Goal: Task Accomplishment & Management: Use online tool/utility

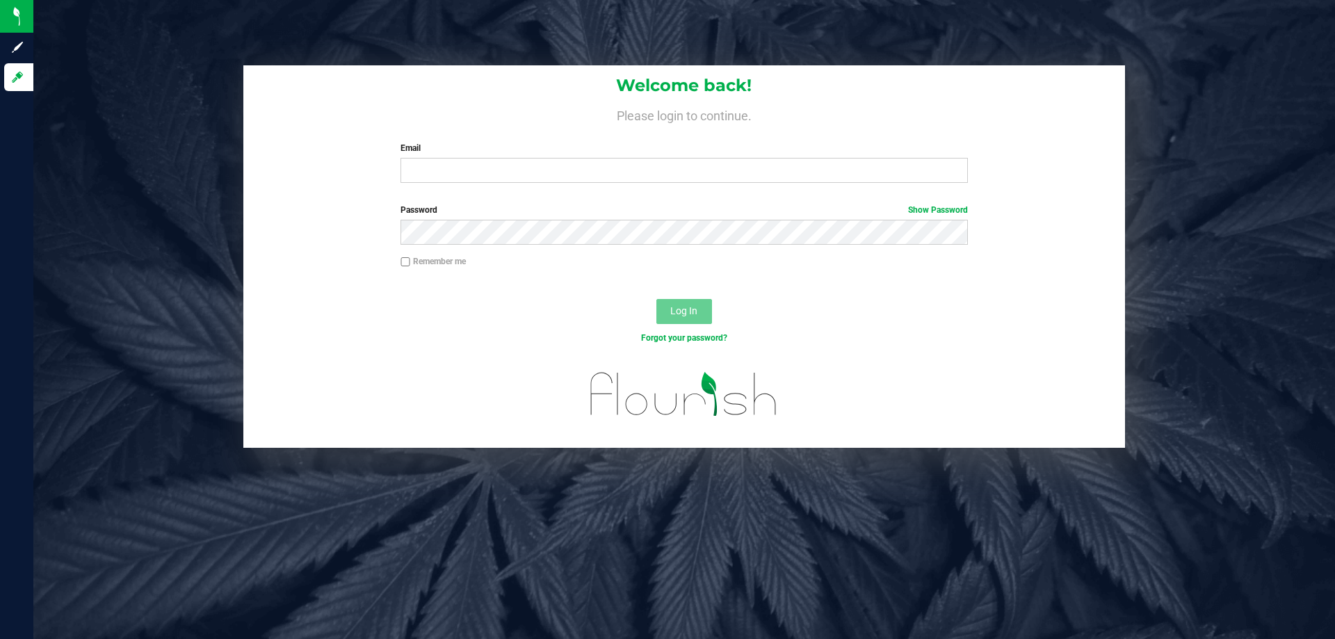
click at [487, 131] on div "Welcome back! Please login to continue. Email Required Please format your email…" at bounding box center [684, 129] width 882 height 129
click at [510, 184] on div "Welcome back! Please login to continue. Email Required Please format your email…" at bounding box center [684, 129] width 882 height 129
click at [513, 177] on input "Email" at bounding box center [684, 170] width 567 height 25
type input "[EMAIL_ADDRESS][DOMAIN_NAME]"
click at [656, 299] on button "Log In" at bounding box center [684, 311] width 56 height 25
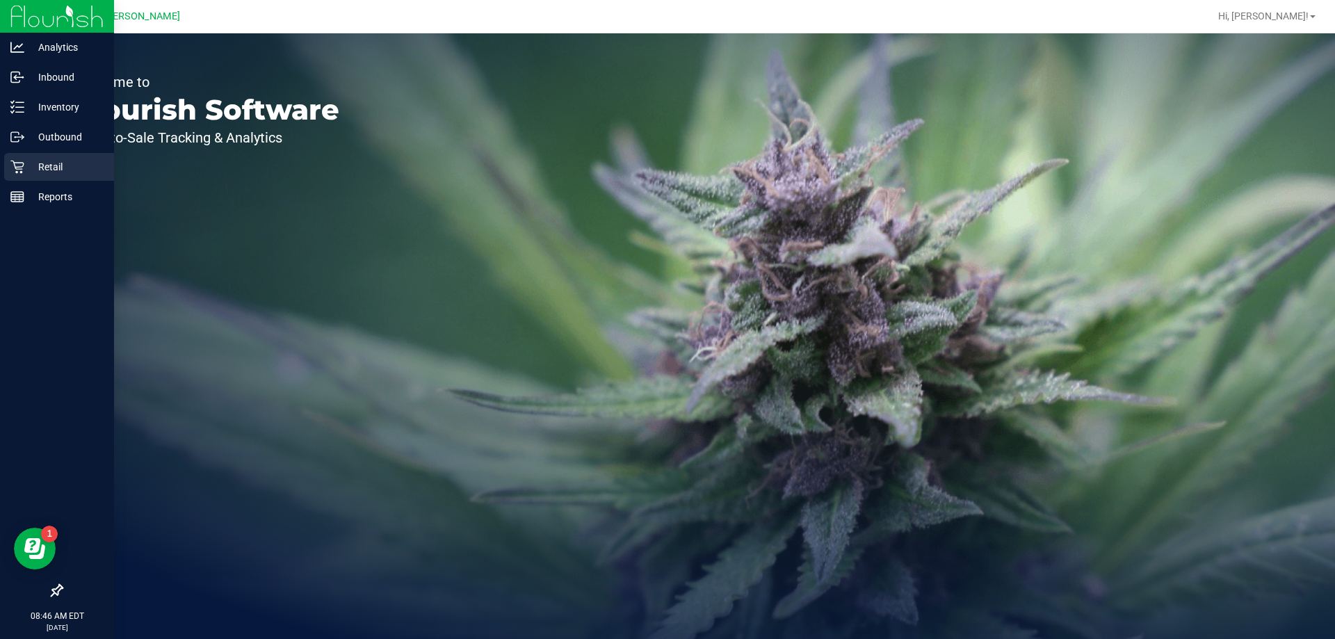
click at [52, 175] on p "Retail" at bounding box center [65, 167] width 83 height 17
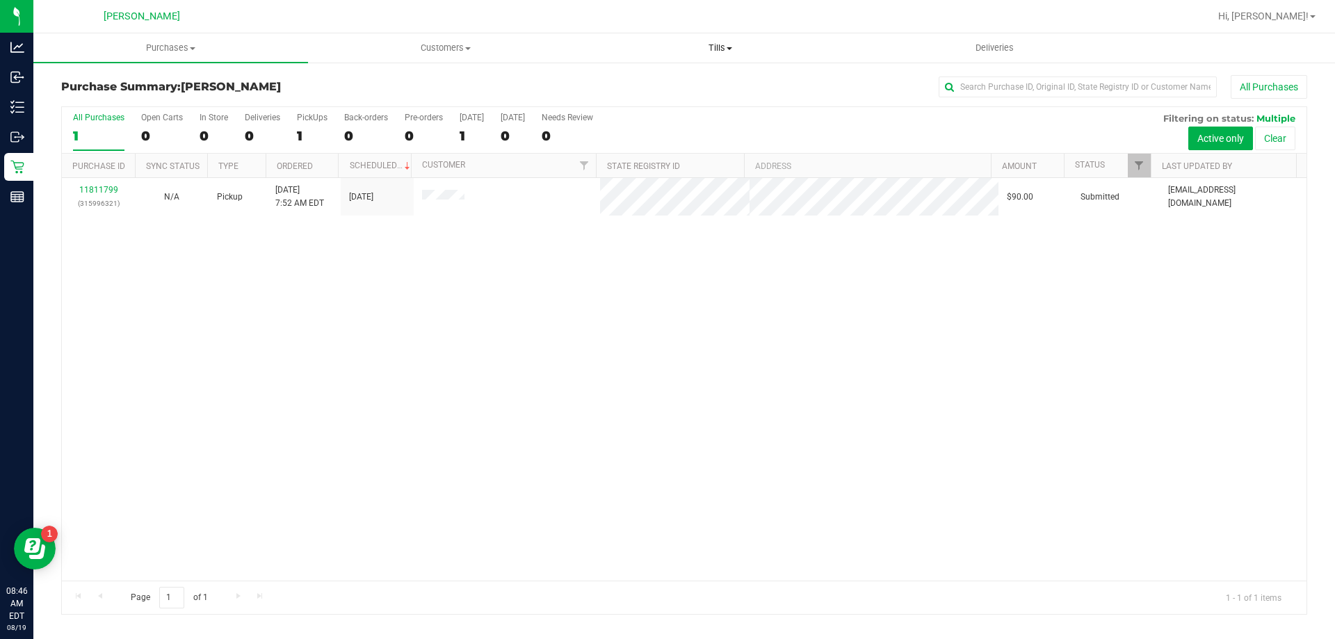
click at [773, 47] on span "Tills" at bounding box center [719, 48] width 273 height 13
click at [649, 86] on span "Manage tills" at bounding box center [630, 84] width 94 height 12
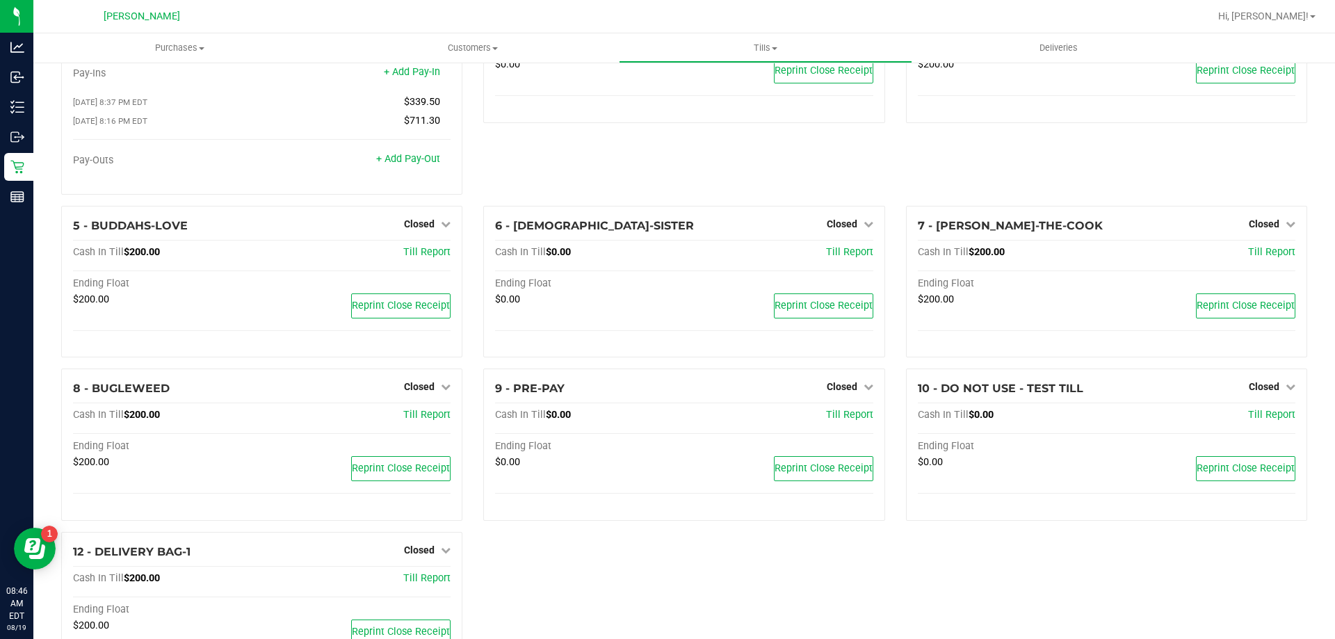
scroll to position [177, 0]
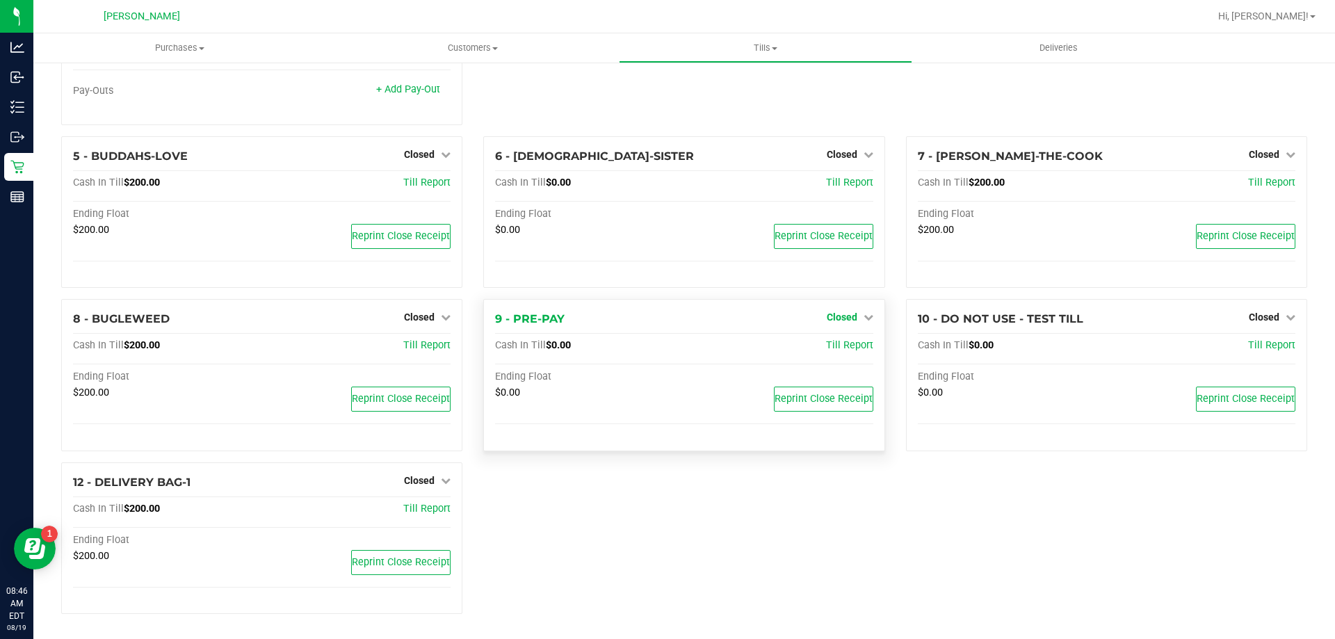
click at [854, 316] on link "Closed" at bounding box center [850, 317] width 47 height 11
click at [825, 341] on link "Open Till" at bounding box center [841, 346] width 37 height 11
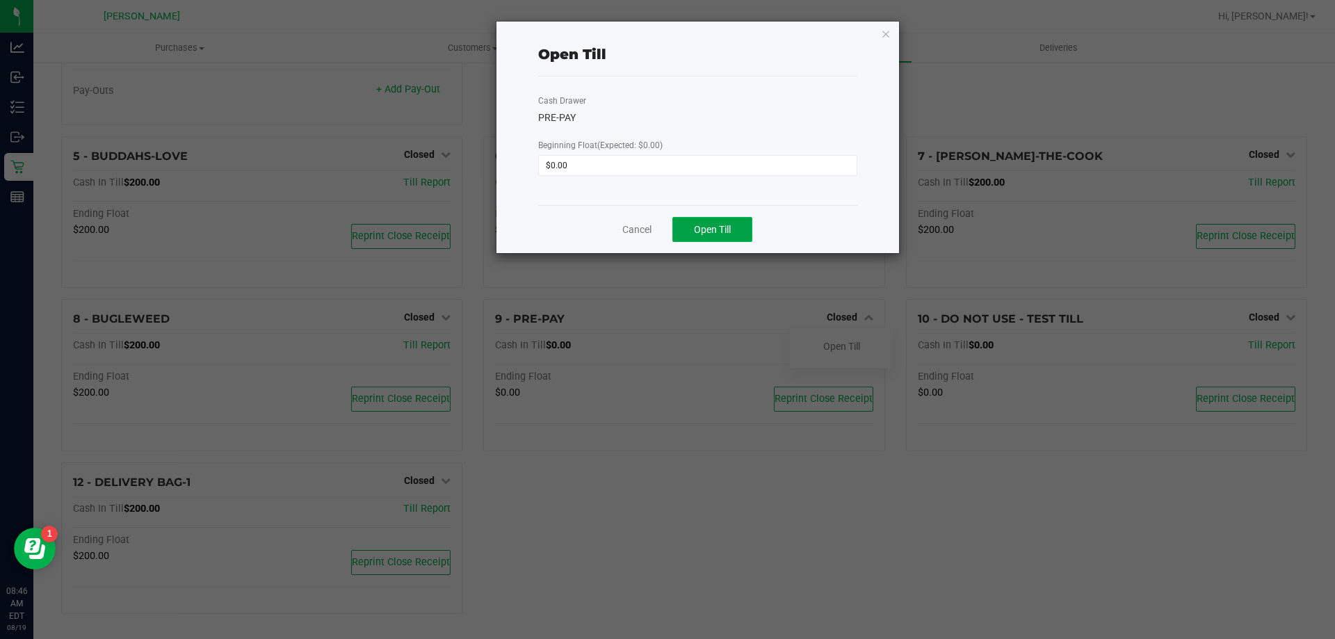
click at [713, 228] on span "Open Till" at bounding box center [712, 229] width 37 height 11
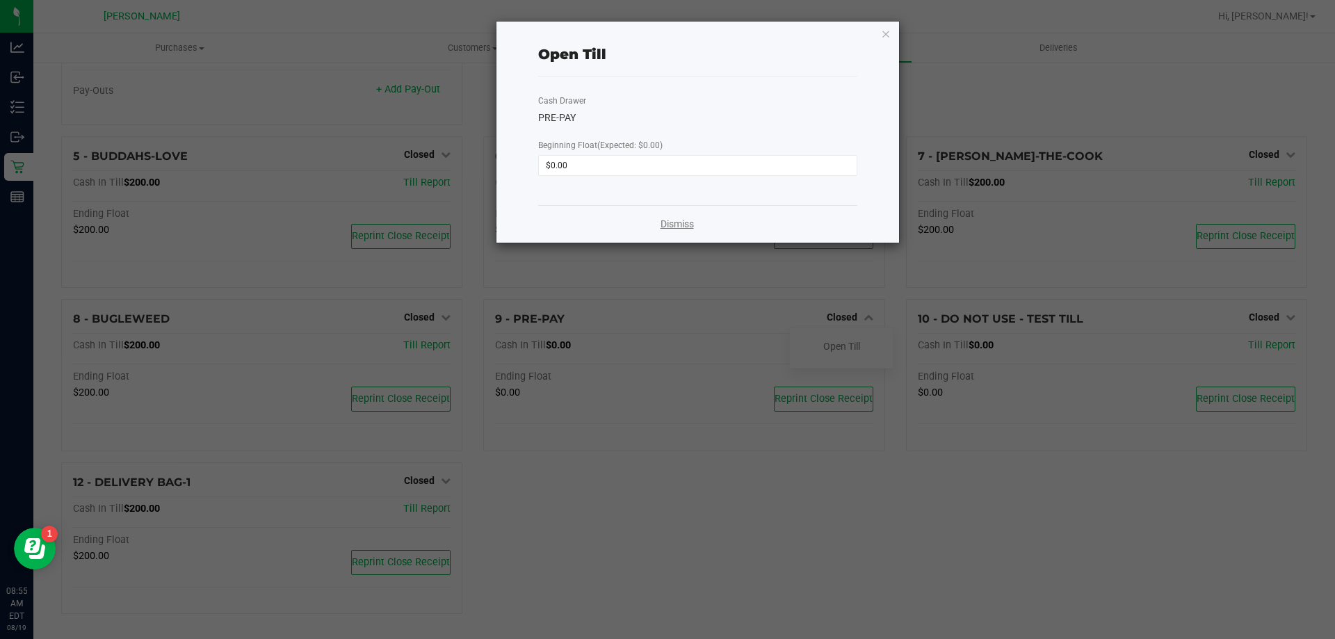
click at [676, 227] on link "Dismiss" at bounding box center [677, 224] width 33 height 15
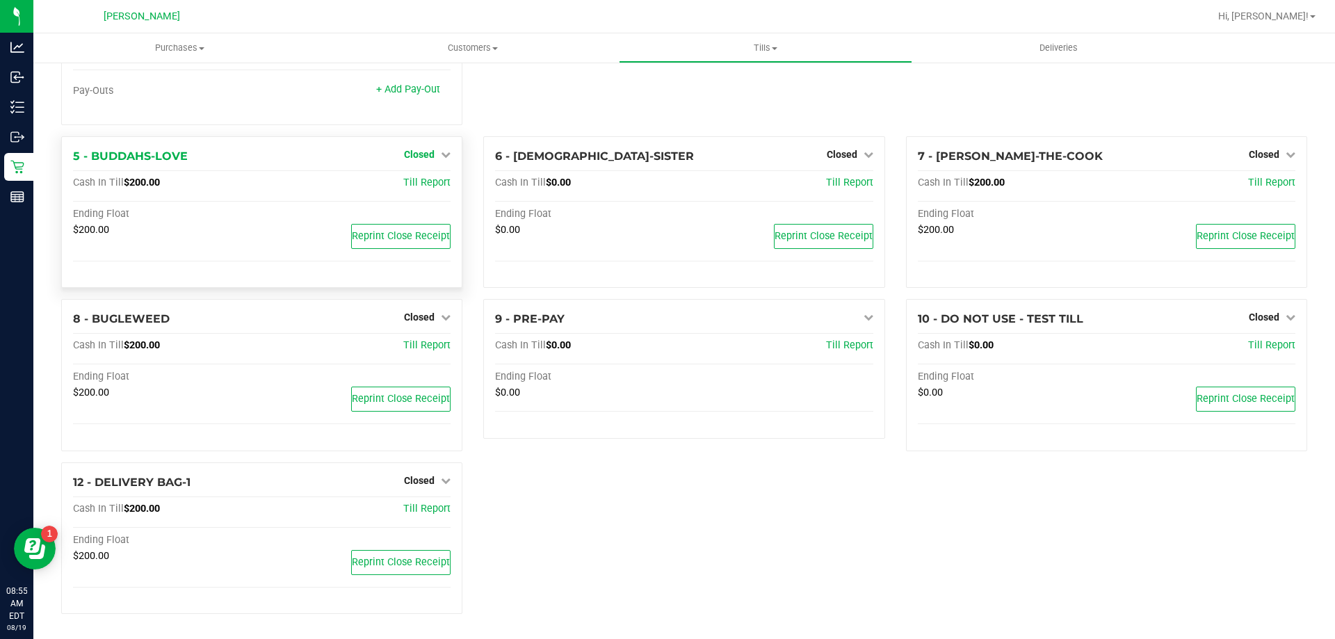
click at [430, 156] on span "Closed" at bounding box center [419, 154] width 31 height 11
click at [424, 185] on link "Open Till" at bounding box center [419, 182] width 37 height 11
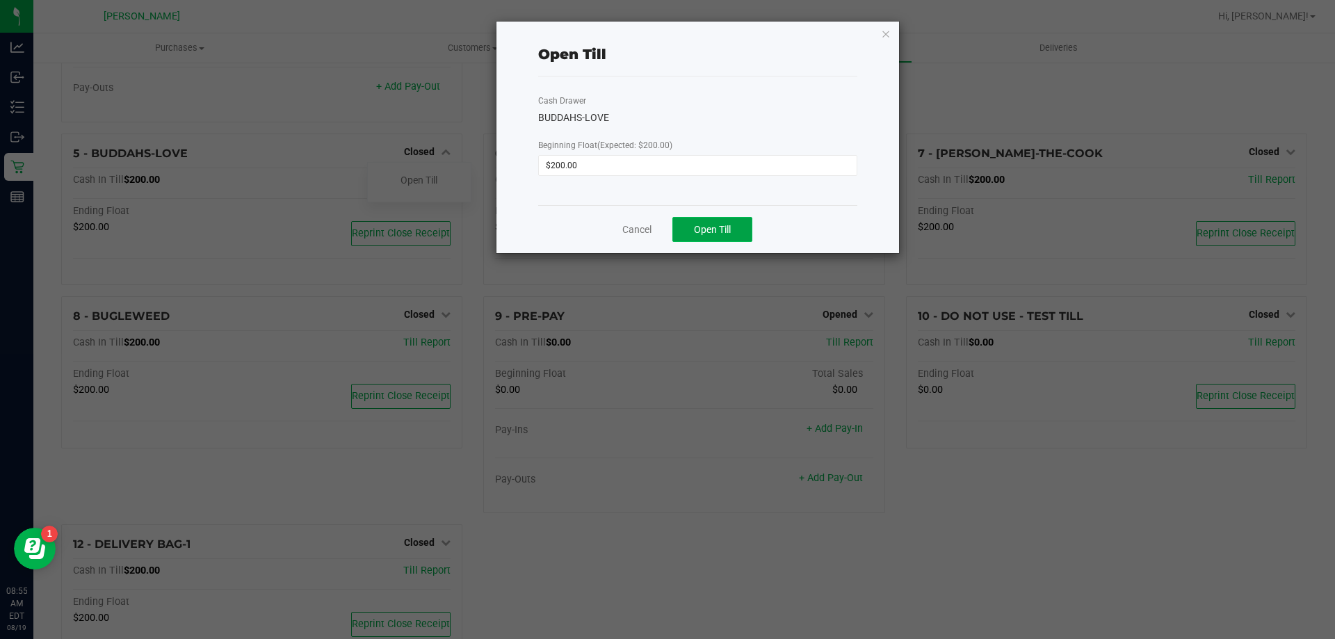
click at [743, 236] on button "Open Till" at bounding box center [712, 229] width 80 height 25
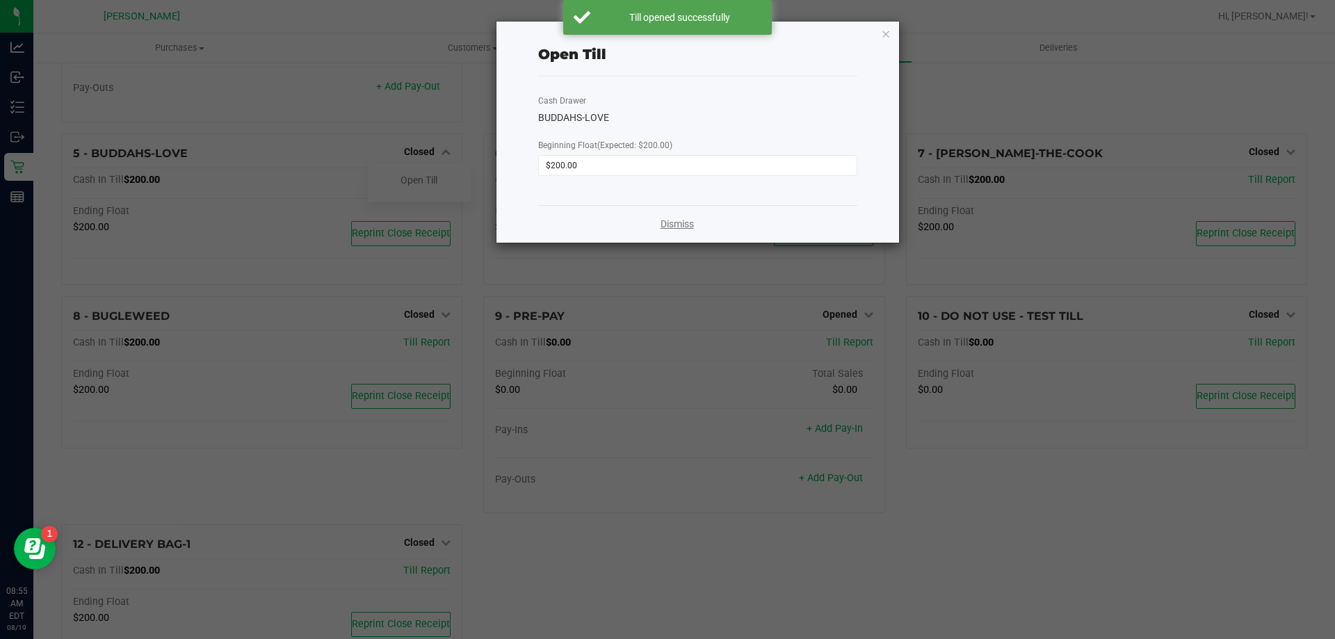
click at [675, 220] on link "Dismiss" at bounding box center [677, 224] width 33 height 15
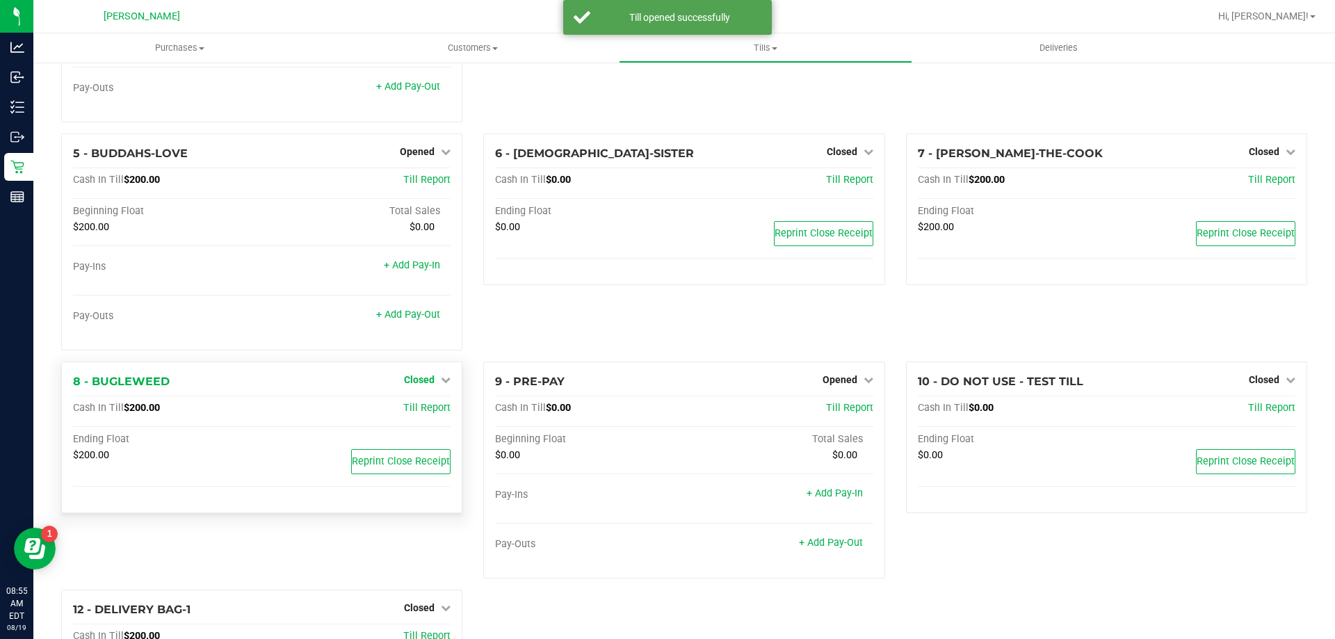
click at [434, 382] on link "Closed" at bounding box center [427, 379] width 47 height 11
click at [422, 406] on link "Open Till" at bounding box center [419, 408] width 37 height 11
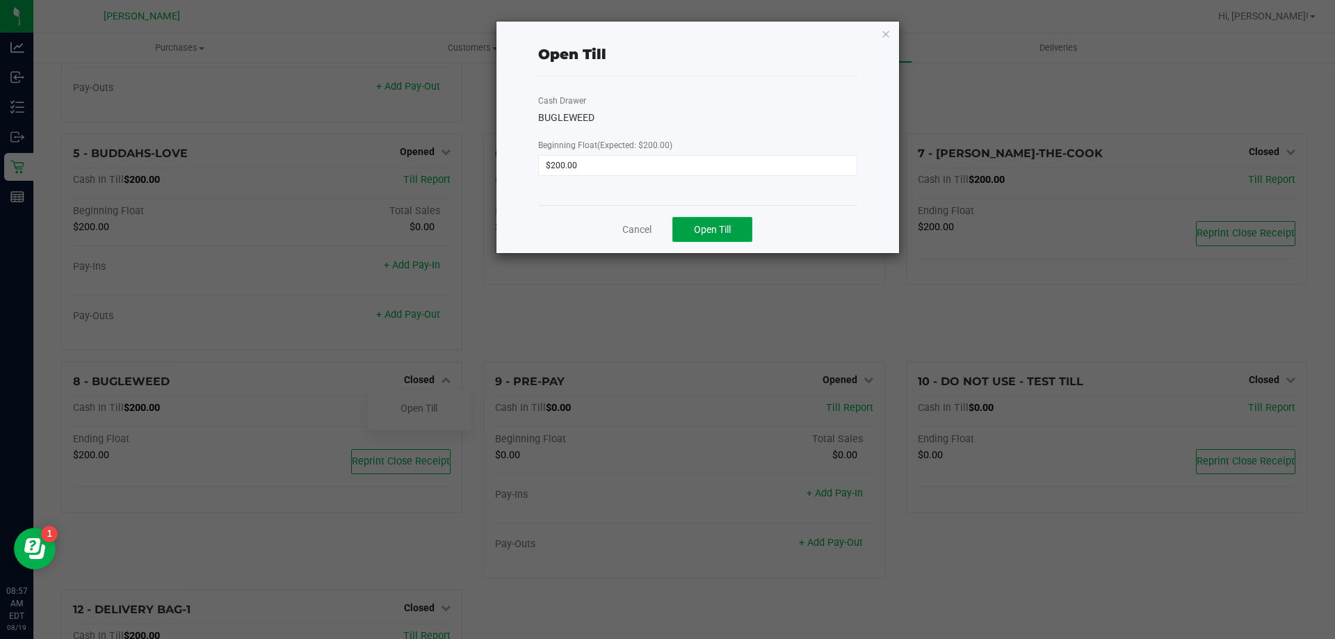
click at [703, 232] on span "Open Till" at bounding box center [712, 229] width 37 height 11
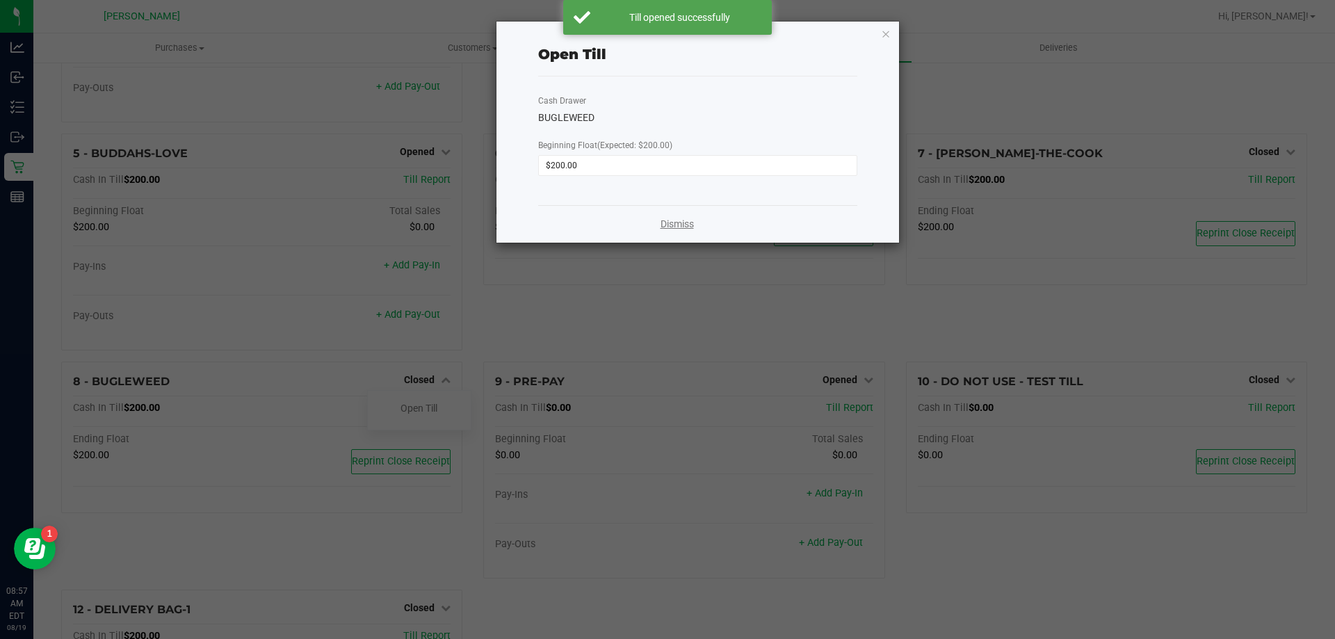
click at [681, 225] on link "Dismiss" at bounding box center [677, 224] width 33 height 15
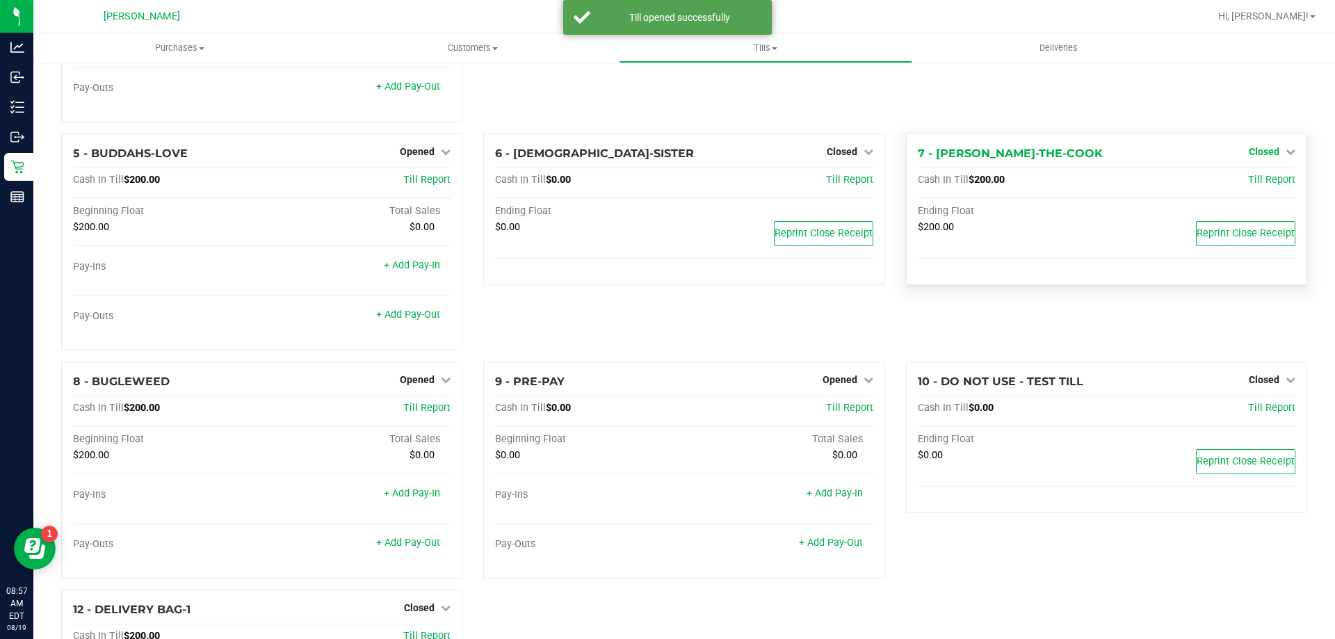
click at [1252, 156] on span "Closed" at bounding box center [1264, 151] width 31 height 11
click at [1245, 182] on link "Open Till" at bounding box center [1263, 180] width 37 height 11
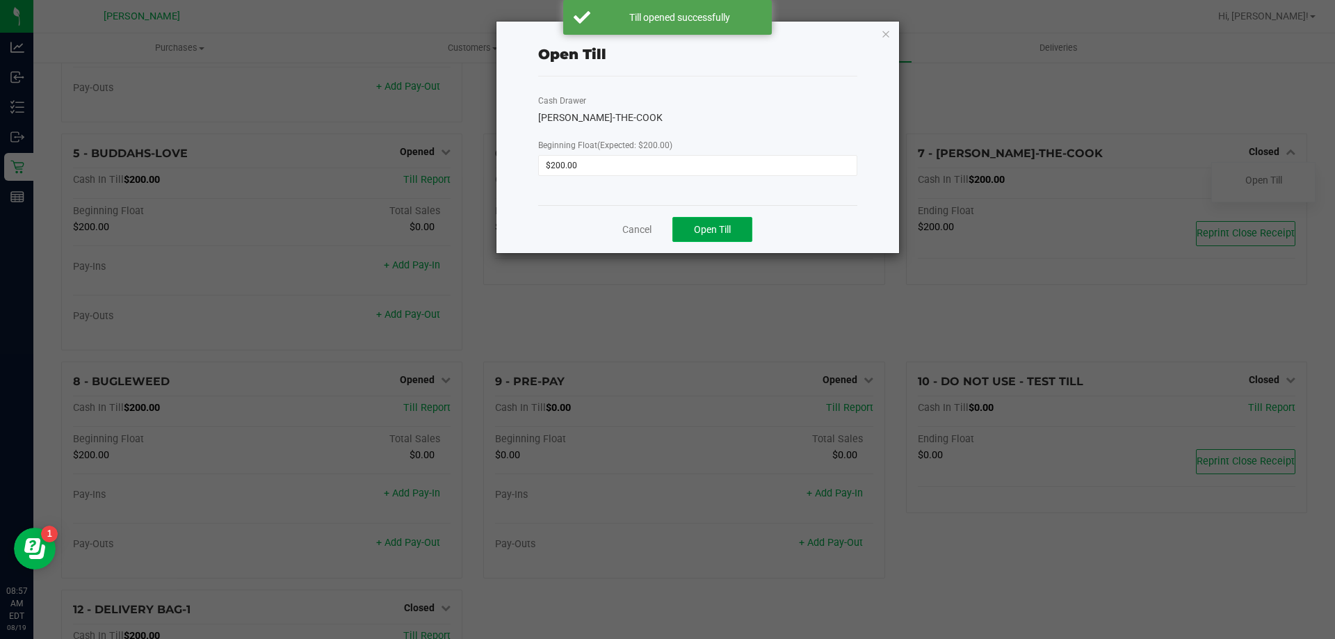
click at [718, 239] on button "Open Till" at bounding box center [712, 229] width 80 height 25
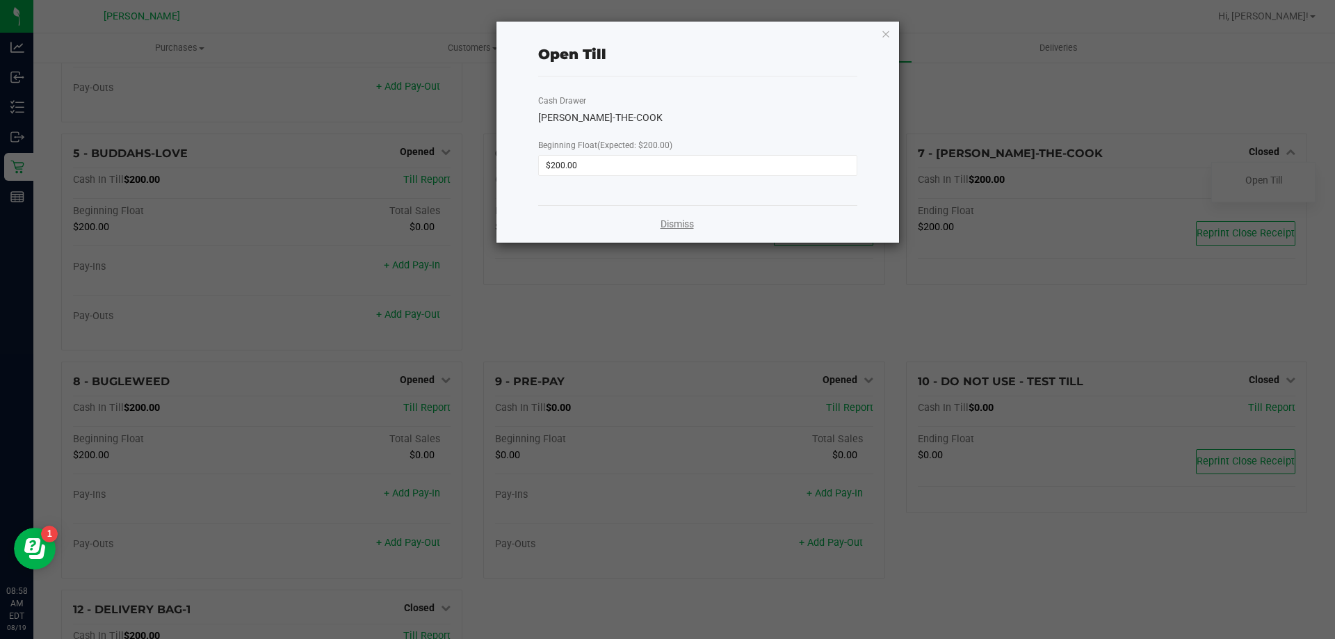
click at [685, 220] on link "Dismiss" at bounding box center [677, 224] width 33 height 15
